Goal: Book appointment/travel/reservation

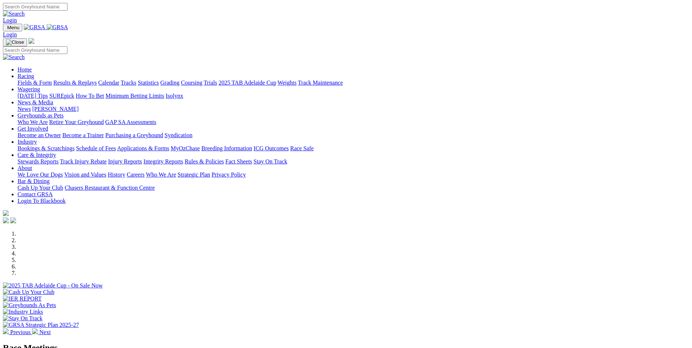
click at [74, 145] on link "Bookings & Scratchings" at bounding box center [45, 148] width 57 height 6
